Goal: Find specific page/section: Find specific page/section

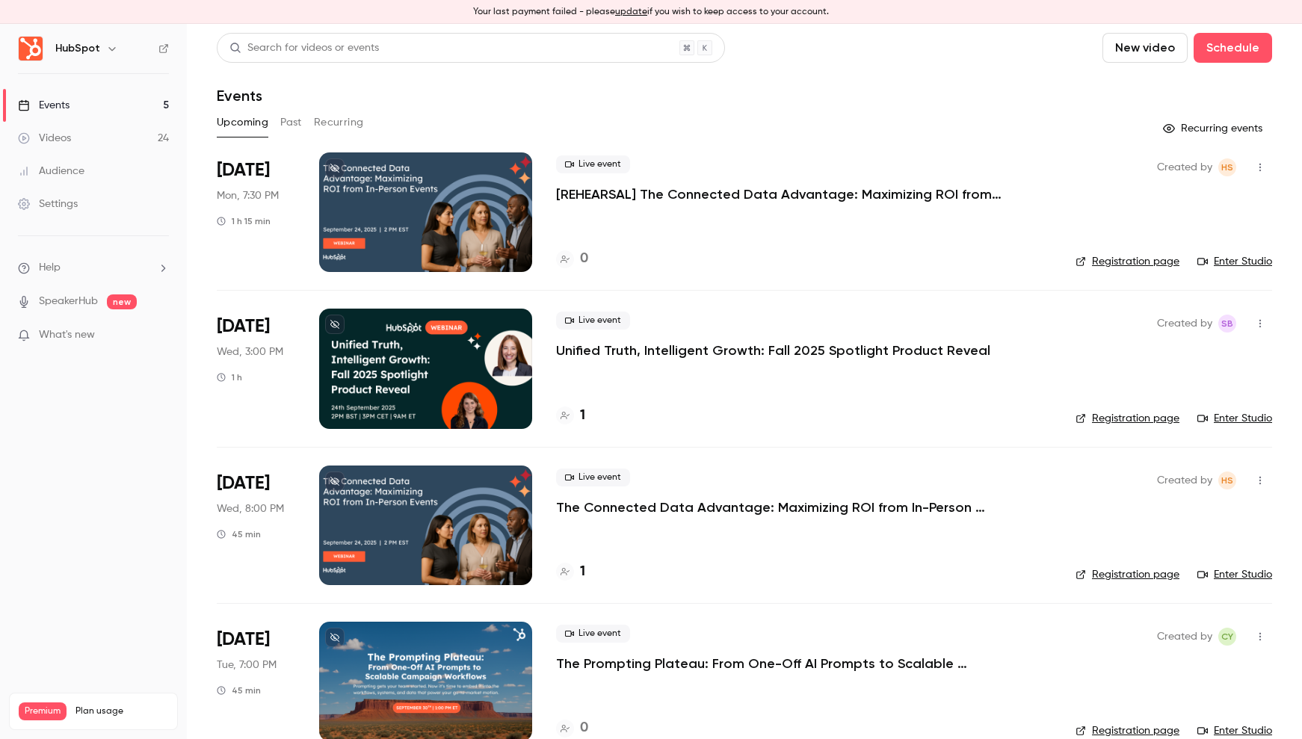
click at [106, 54] on icon "button" at bounding box center [112, 49] width 12 height 12
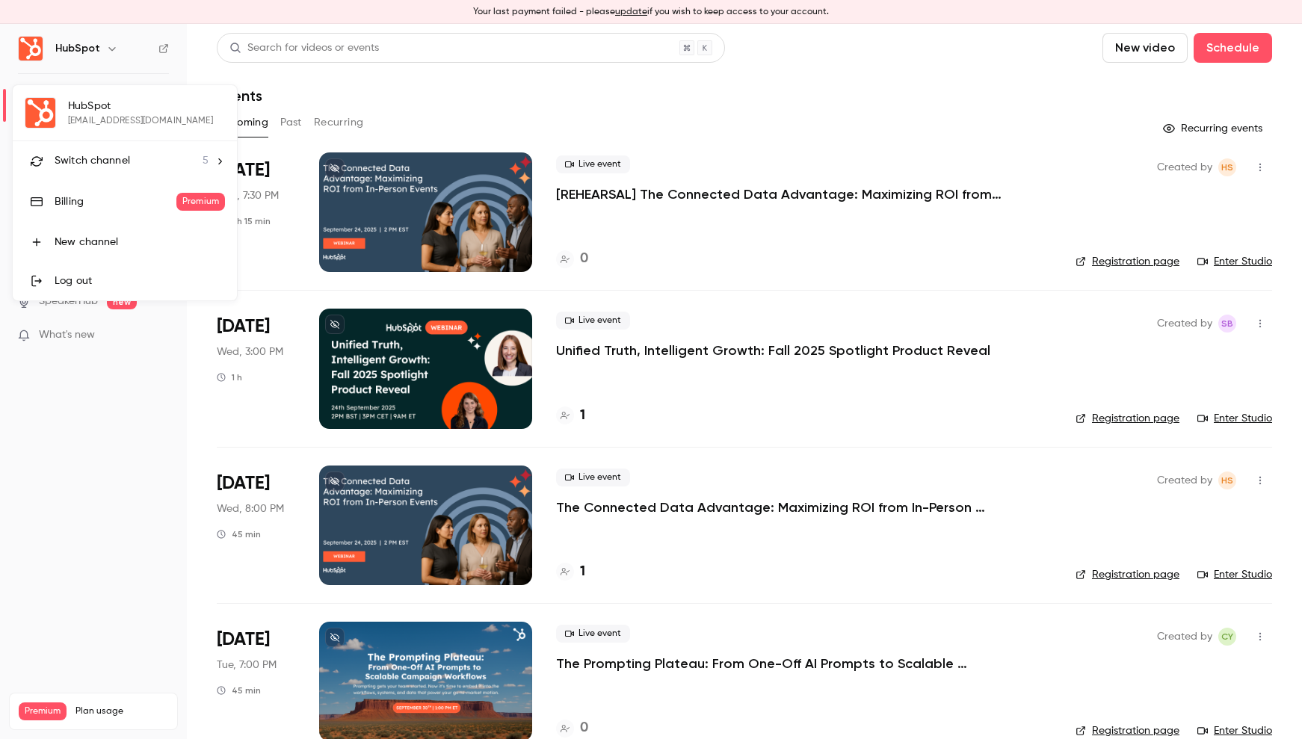
click at [138, 158] on div "Switch channel 5" at bounding box center [132, 161] width 154 height 16
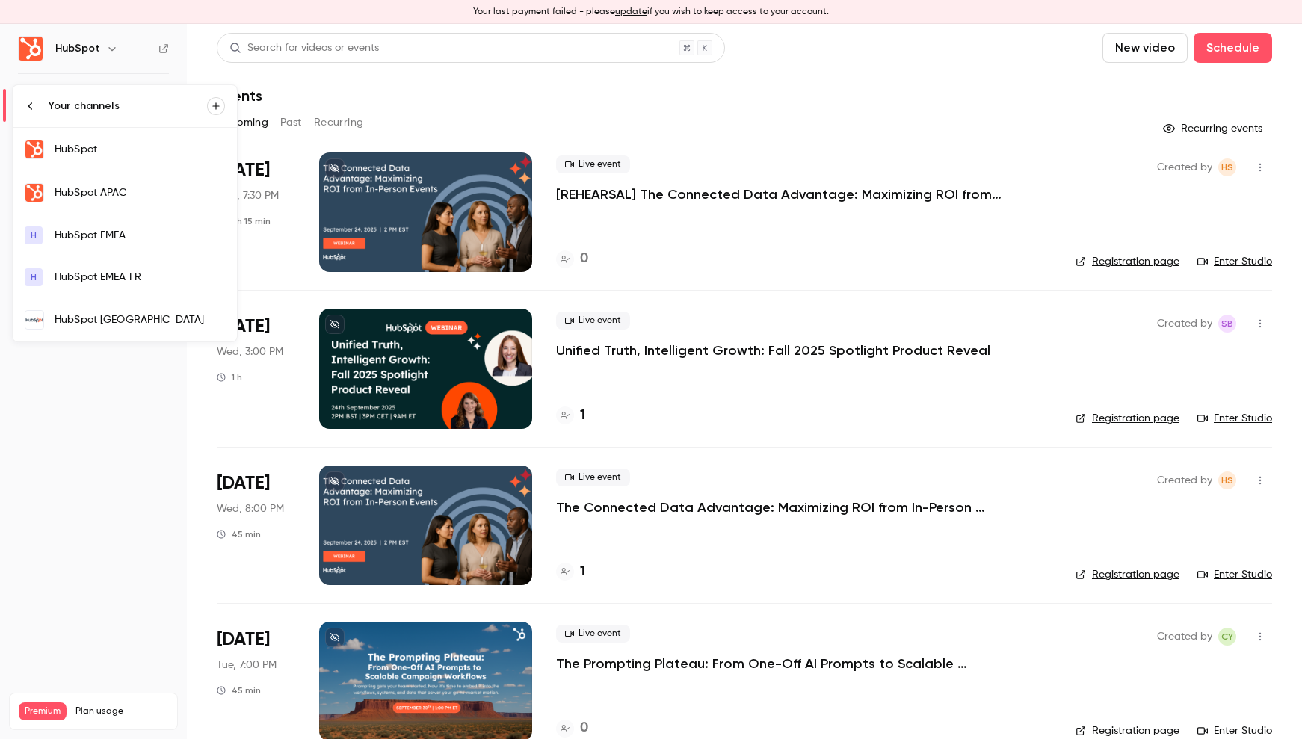
click at [119, 321] on div "HubSpot [GEOGRAPHIC_DATA]" at bounding box center [140, 319] width 170 height 15
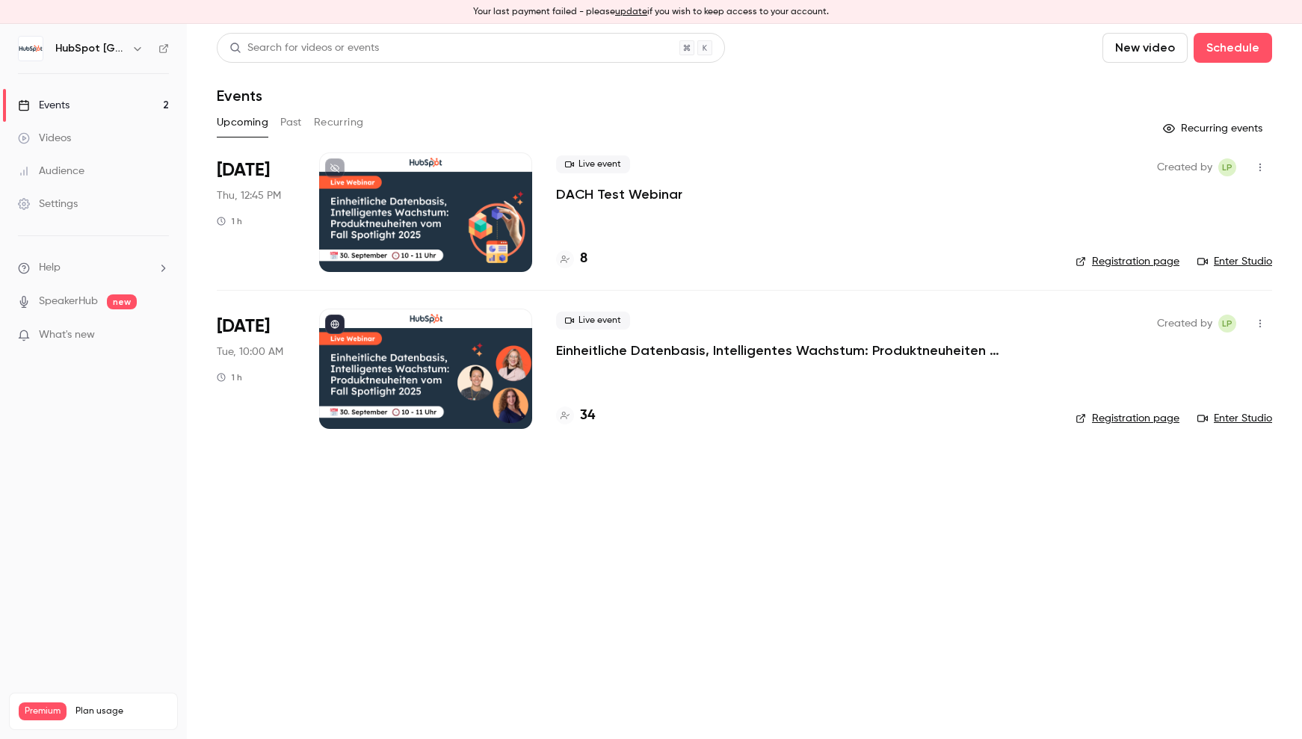
click at [675, 348] on p "Einheitliche Datenbasis, Intelligentes Wachstum: Produktneuheiten vom Fall Spot…" at bounding box center [780, 351] width 449 height 18
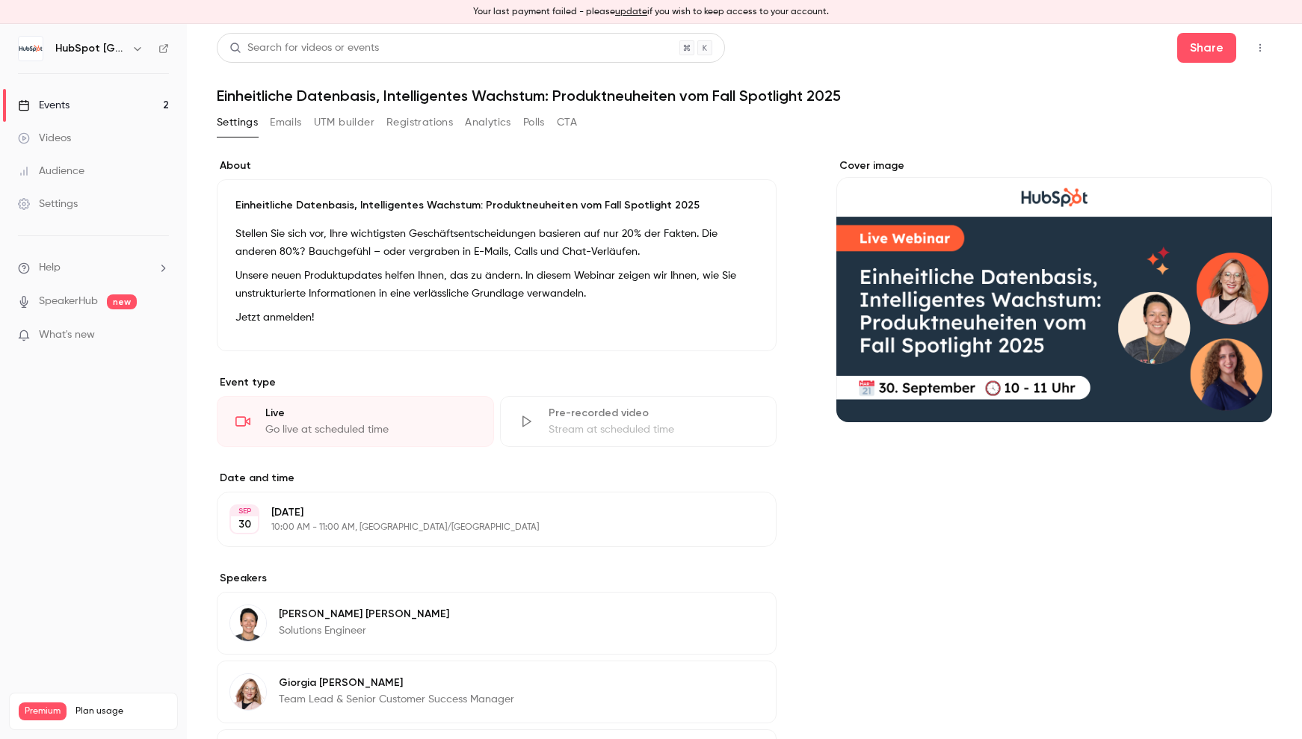
click at [406, 125] on button "Registrations" at bounding box center [419, 123] width 67 height 24
